Goal: Transaction & Acquisition: Subscribe to service/newsletter

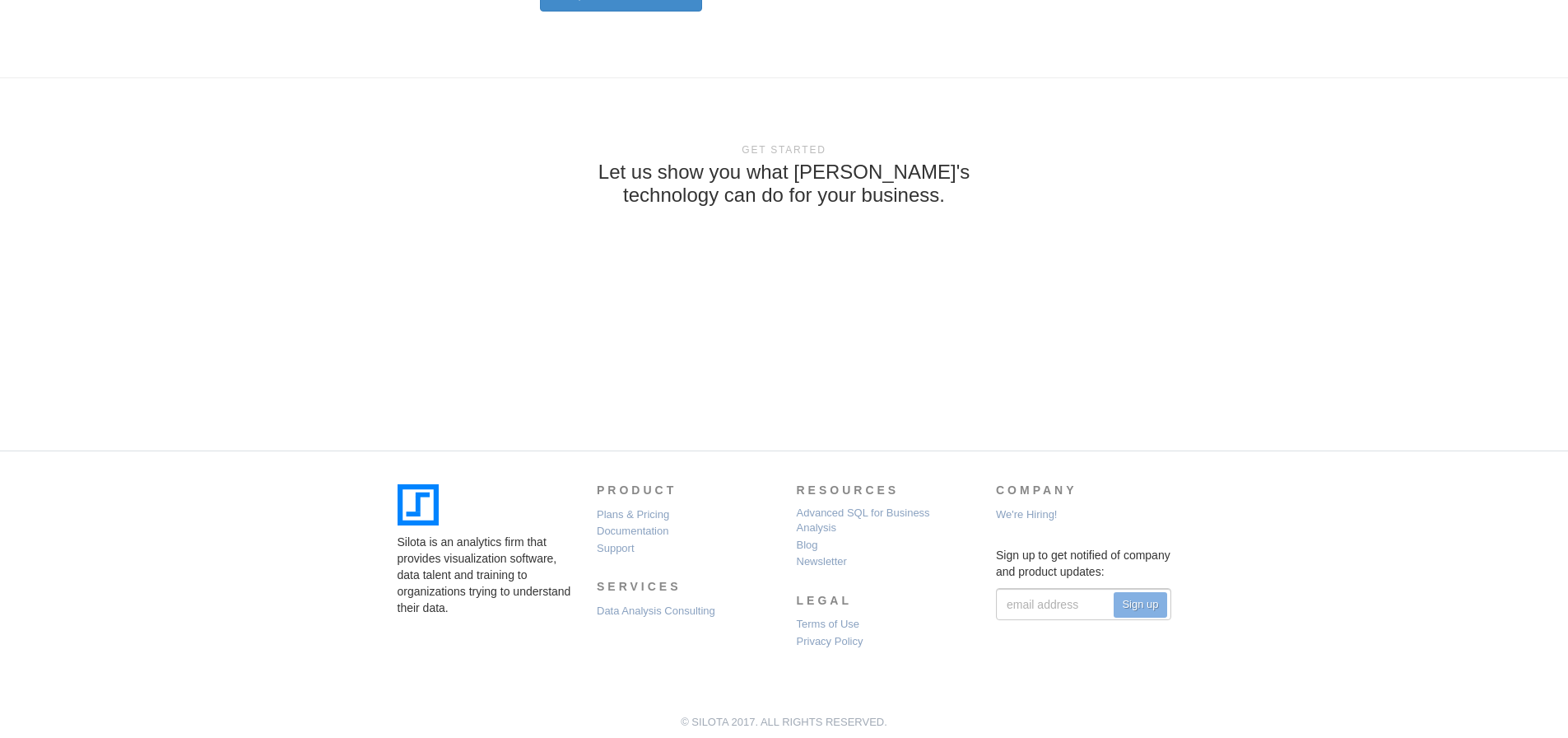
scroll to position [4847, 0]
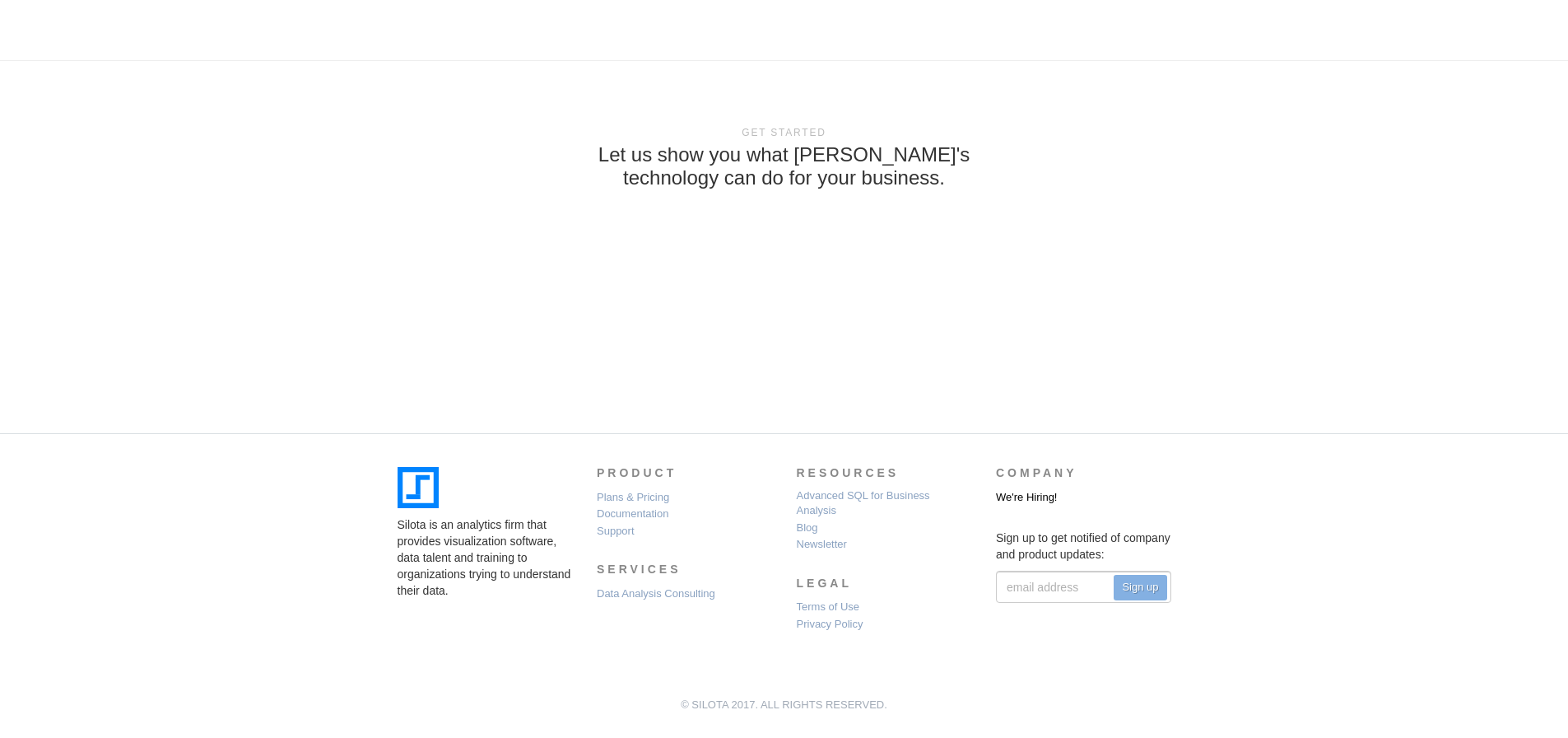
click at [1022, 491] on link "We're Hiring!" at bounding box center [1026, 497] width 61 height 16
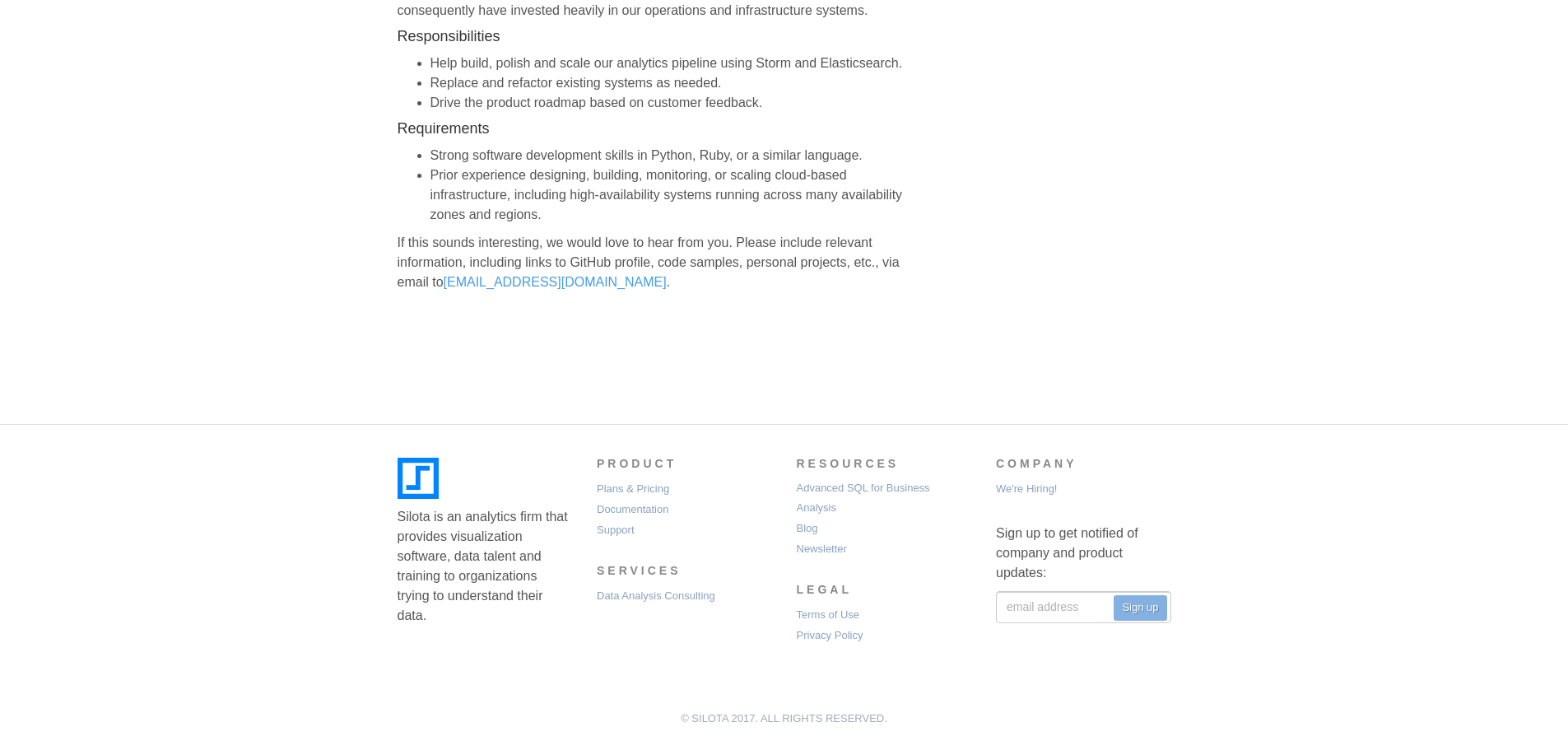
scroll to position [488, 0]
click at [825, 541] on link "Newsletter" at bounding box center [822, 548] width 50 height 19
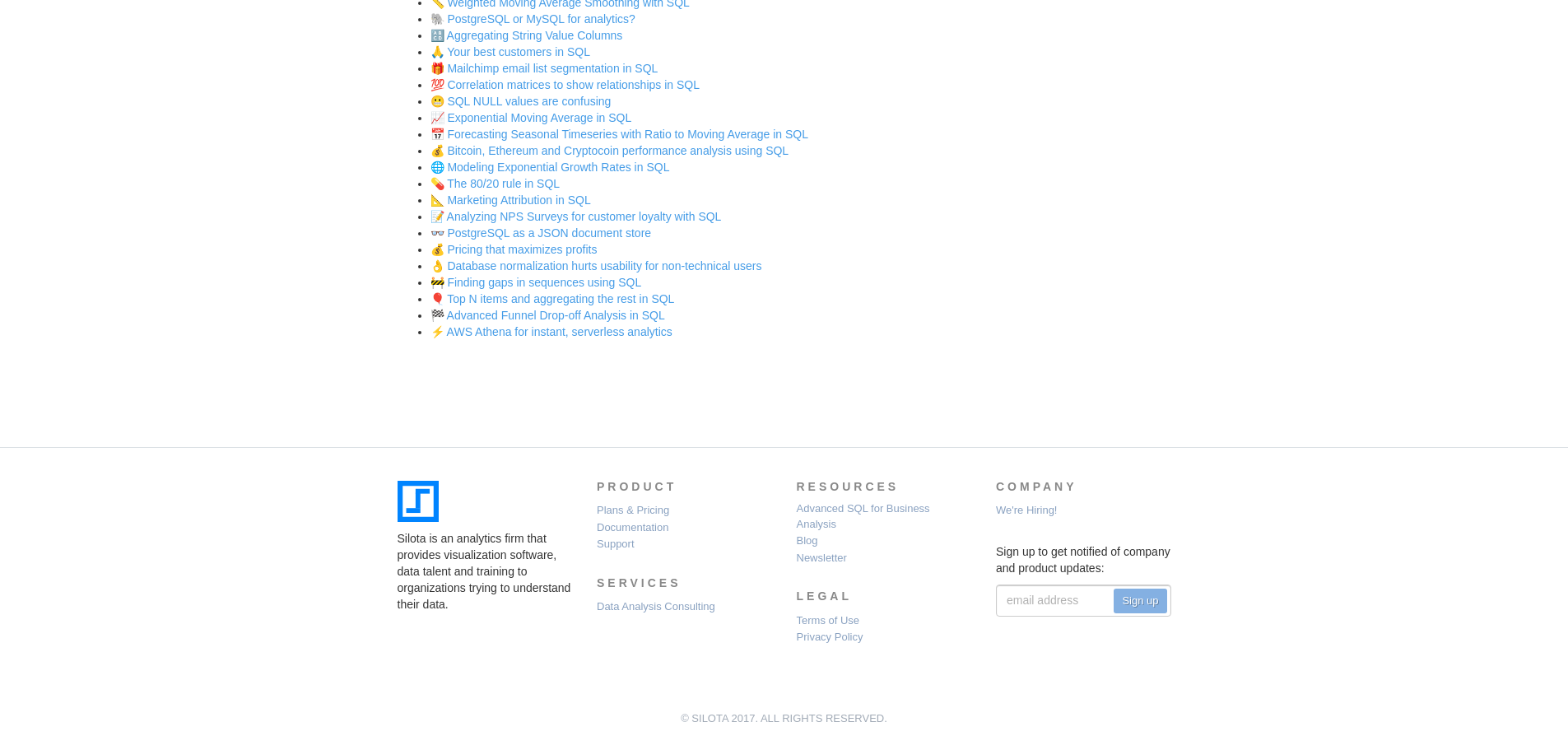
scroll to position [579, 0]
click at [615, 507] on link "Plans & Pricing" at bounding box center [633, 510] width 73 height 16
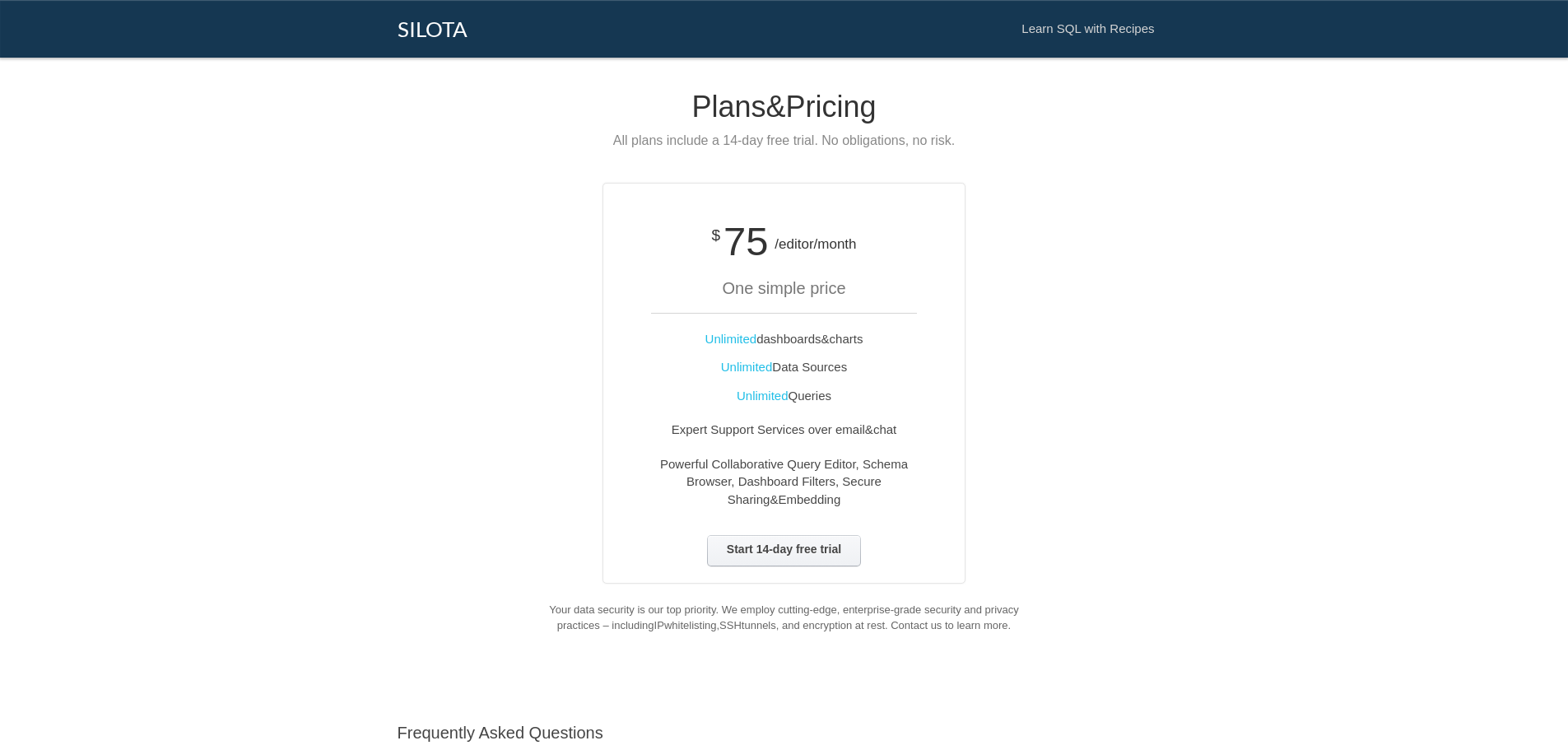
click at [544, 508] on div "$ 75 /editor/month One simple price Unlimited dashboards & charts Unlimited Dat…" at bounding box center [784, 383] width 798 height 401
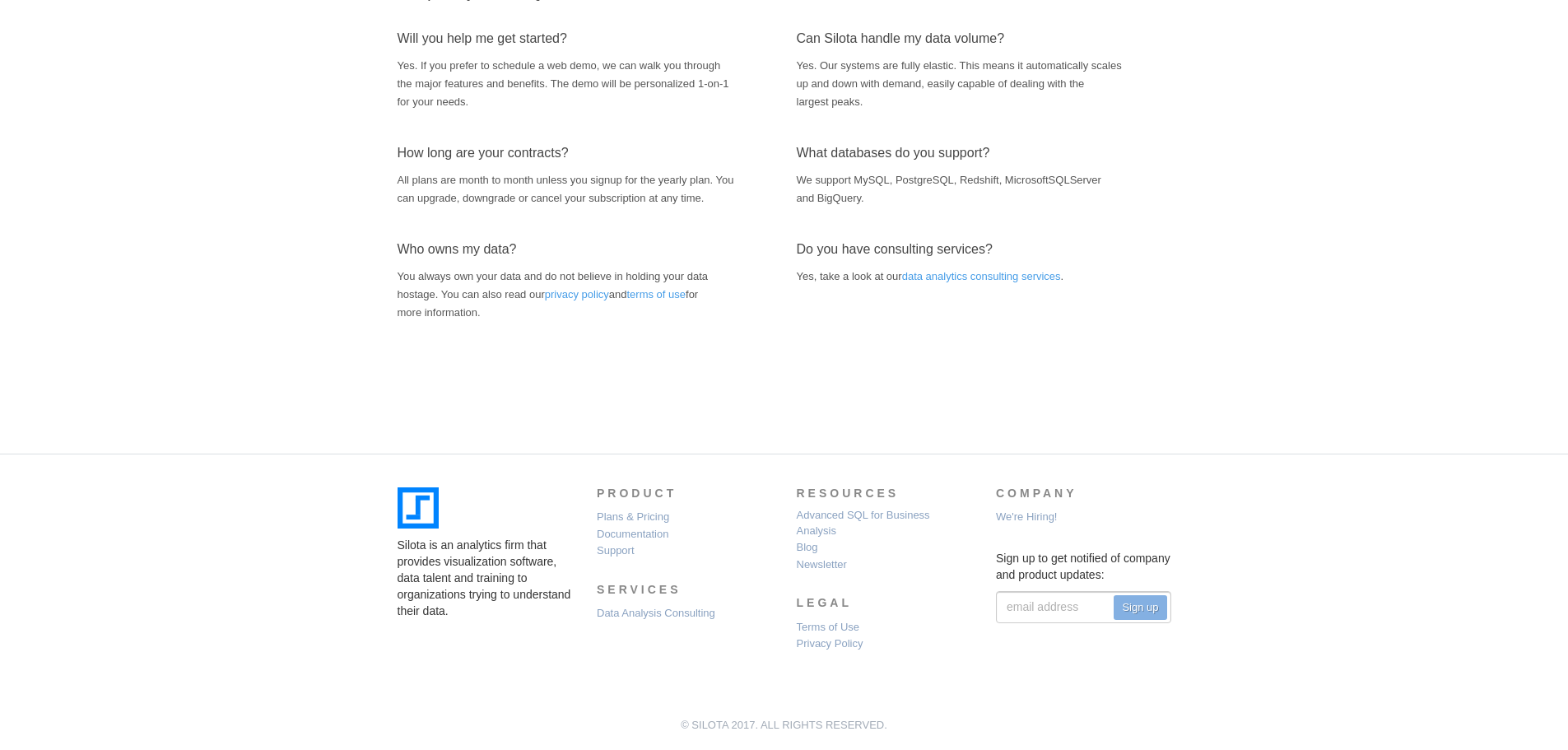
scroll to position [790, 0]
